Goal: Task Accomplishment & Management: Use online tool/utility

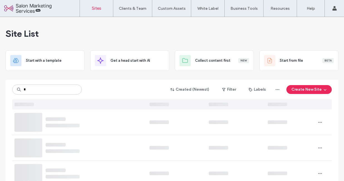
type input "*"
type input "***"
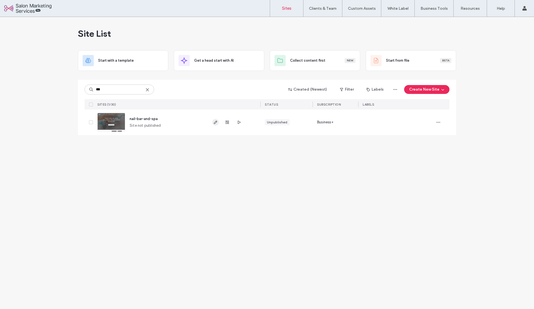
click at [217, 123] on icon "button" at bounding box center [215, 122] width 4 height 4
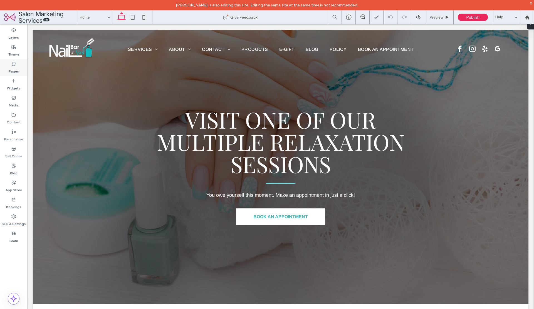
click at [13, 70] on label "Pages" at bounding box center [14, 70] width 10 height 8
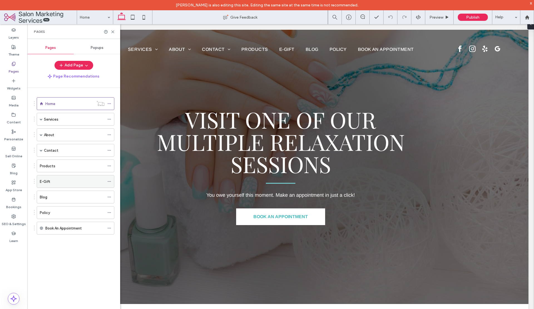
click at [49, 185] on div "E-Gift" at bounding box center [72, 182] width 65 height 12
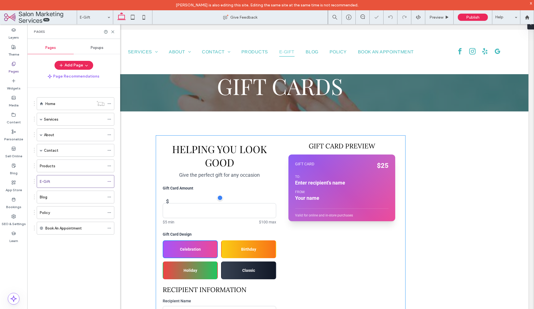
scroll to position [9, 0]
click at [220, 194] on div "$ **" at bounding box center [220, 206] width 114 height 24
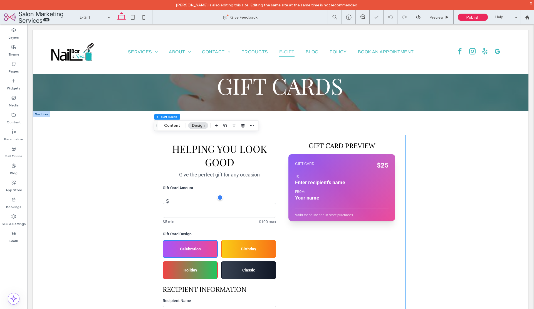
click at [220, 194] on div "$ **" at bounding box center [220, 206] width 114 height 24
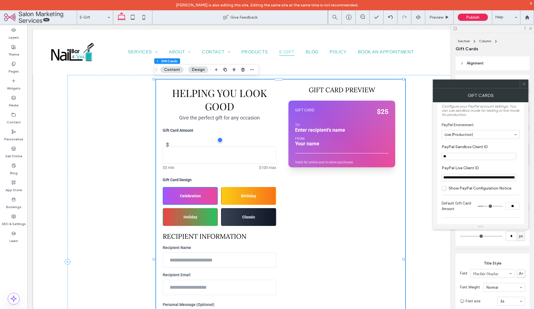
scroll to position [0, 0]
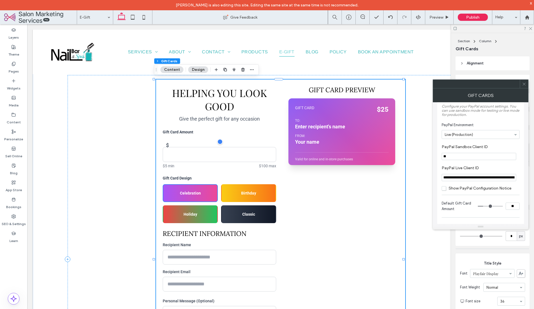
click at [524, 87] on span at bounding box center [524, 84] width 4 height 8
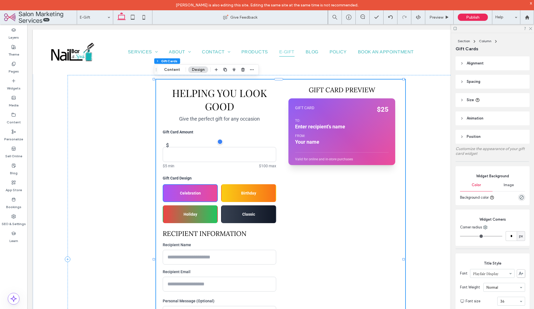
click at [523, 83] on header "Spacing" at bounding box center [493, 82] width 74 height 14
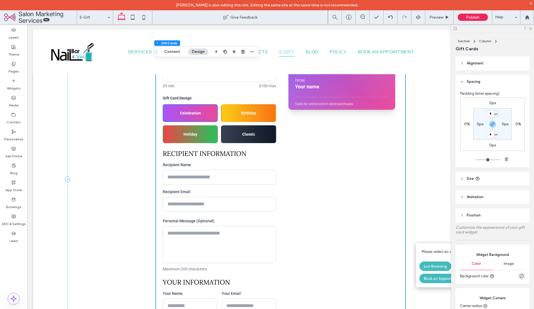
scroll to position [146, 0]
click at [297, 156] on div "Gift Card Preview GIFT CARD $ 25 To: Enter recipient's name From: Your name Mes…" at bounding box center [342, 179] width 114 height 347
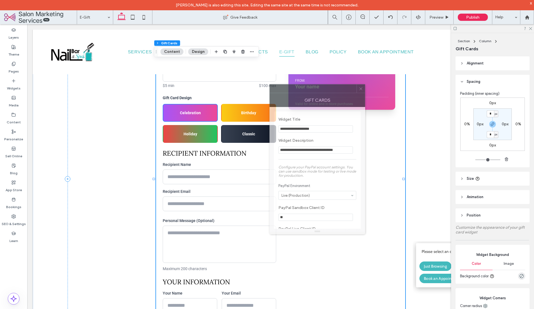
drag, startPoint x: 478, startPoint y: 86, endPoint x: 305, endPoint y: 105, distance: 173.8
click at [310, 88] on div at bounding box center [313, 89] width 87 height 8
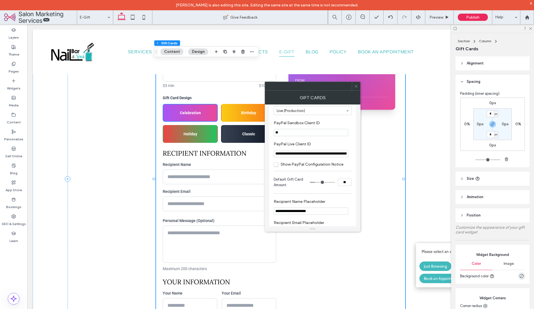
scroll to position [83, 0]
click at [313, 165] on span "Show PayPal Configuration Notice" at bounding box center [309, 163] width 70 height 5
click at [316, 165] on span "Show PayPal Configuration Notice" at bounding box center [309, 163] width 70 height 5
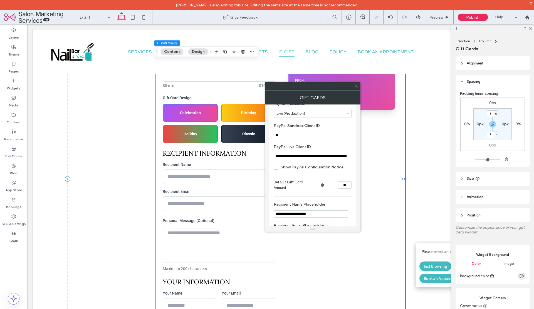
scroll to position [79, 0]
click at [355, 86] on icon at bounding box center [356, 86] width 4 height 4
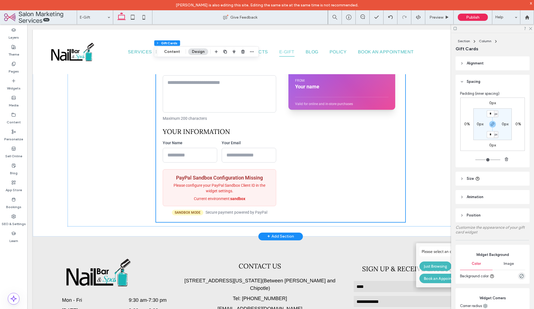
scroll to position [294, 0]
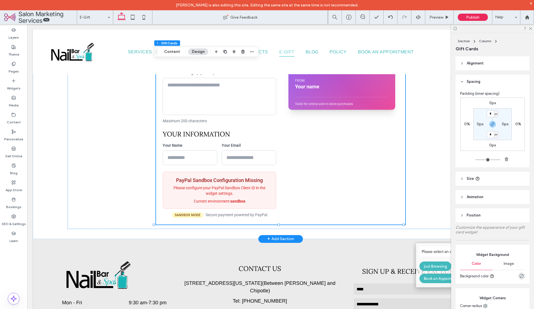
click at [254, 195] on p "Please configure your PayPal Sandbox Client ID in the widget settings." at bounding box center [220, 190] width 104 height 11
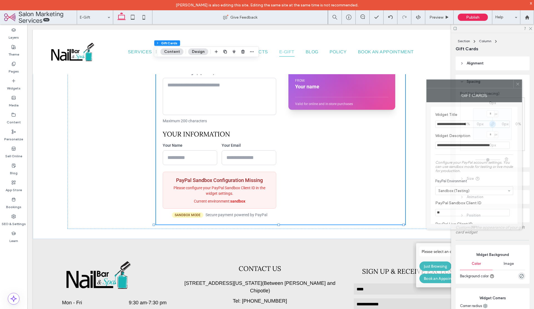
drag, startPoint x: 462, startPoint y: 86, endPoint x: 340, endPoint y: 68, distance: 123.3
click at [427, 80] on div at bounding box center [470, 84] width 87 height 8
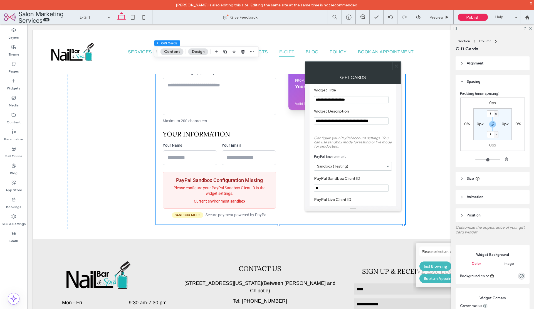
scroll to position [39, 0]
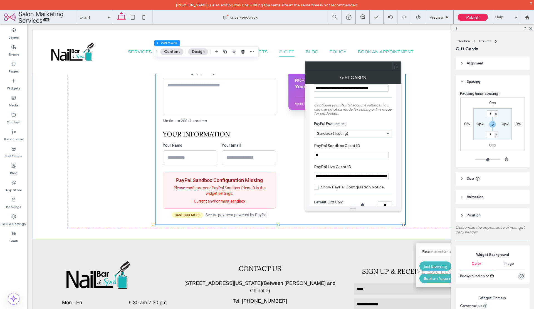
click at [339, 179] on input "**********" at bounding box center [351, 176] width 75 height 7
click at [330, 157] on input "**" at bounding box center [351, 155] width 75 height 7
drag, startPoint x: 352, startPoint y: 181, endPoint x: 296, endPoint y: 156, distance: 60.8
paste input "**********"
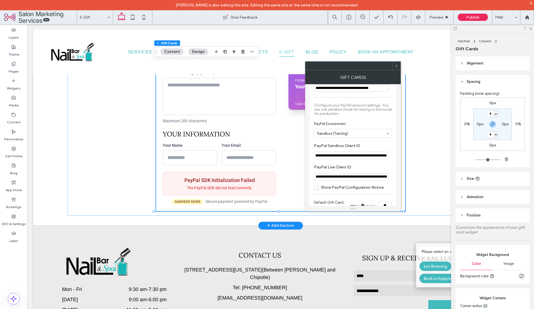
type input "**********"
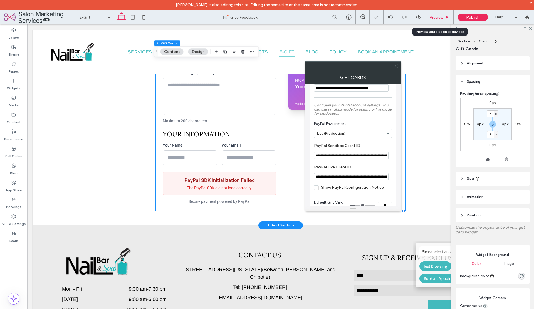
click at [438, 18] on span "Preview" at bounding box center [437, 17] width 14 height 5
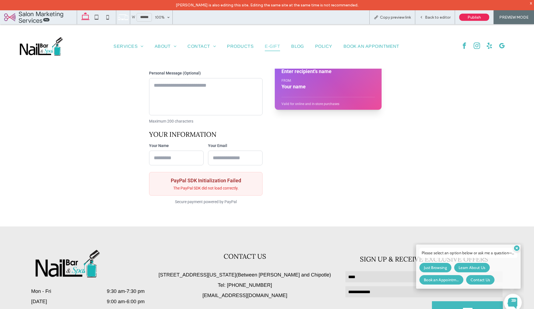
scroll to position [294, 0]
click at [531, 3] on div "x" at bounding box center [531, 3] width 3 height 5
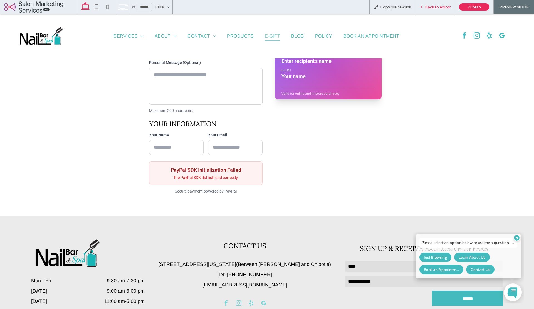
click at [438, 6] on span "Back to editor" at bounding box center [438, 7] width 26 height 5
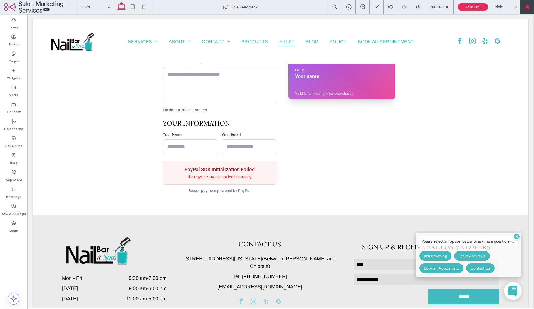
scroll to position [294, 0]
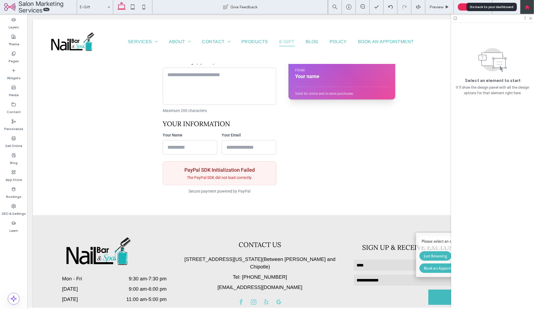
click at [527, 9] on div at bounding box center [527, 7] width 14 height 14
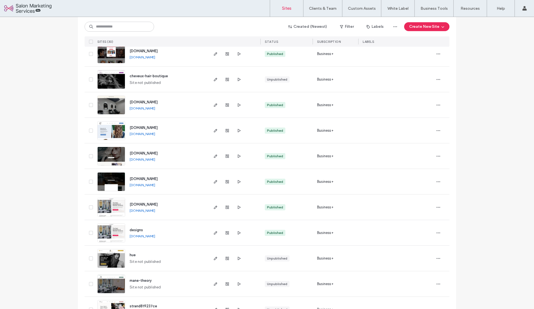
scroll to position [7, 0]
